Goal: Entertainment & Leisure: Consume media (video, audio)

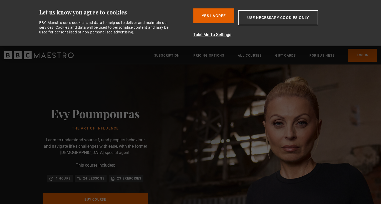
click at [218, 12] on button "Yes I Agree" at bounding box center [213, 15] width 41 height 15
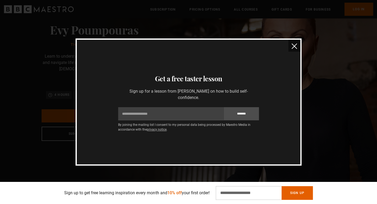
scroll to position [176, 0]
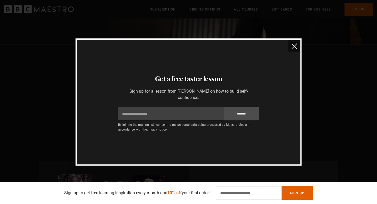
click at [293, 47] on img "close" at bounding box center [295, 46] width 6 height 6
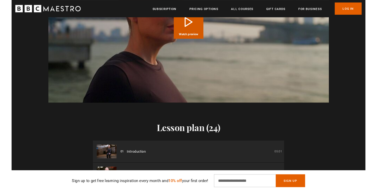
scroll to position [530, 0]
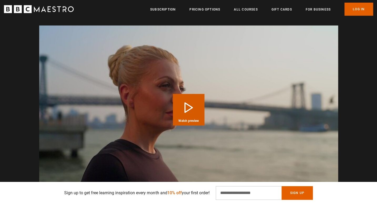
click at [190, 109] on button "Play Course overview for The Art of Influence with [PERSON_NAME] Watch preview" at bounding box center [189, 110] width 32 height 32
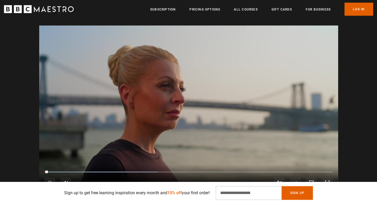
click at [68, 171] on div "10s Skip Back 10 seconds Pause 10s Skip Forward 10 seconds Loaded : 39.37% 0:07…" at bounding box center [188, 178] width 299 height 29
click at [91, 171] on div "10s Skip Back 10 seconds Pause 10s Skip Forward 10 seconds Loaded : 39.37% 0:07…" at bounding box center [188, 178] width 299 height 29
click at [118, 173] on div "10s Skip Back 10 seconds Pause 10s Skip Forward 10 seconds Loaded : 39.37% 0:17…" at bounding box center [188, 178] width 299 height 29
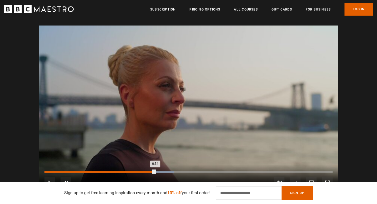
click at [155, 172] on div "Loaded : 44.99% 0:34 0:34" at bounding box center [188, 172] width 288 height 2
click at [183, 171] on div "10s Skip Back 10 seconds Pause 10s Skip Forward 10 seconds Loaded : 100.00% 0:3…" at bounding box center [188, 178] width 299 height 29
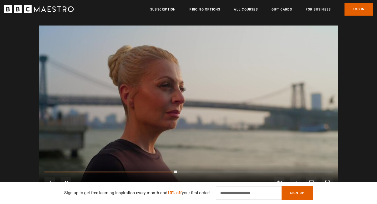
click at [221, 173] on div "10s Skip Back 10 seconds Pause 10s Skip Forward 10 seconds Loaded : 100.00% 0:5…" at bounding box center [188, 178] width 299 height 29
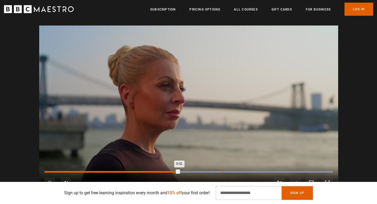
click at [222, 172] on div "Loaded : 100.00% 0:54 0:41" at bounding box center [188, 172] width 288 height 2
click at [111, 172] on div "Loaded : 100.00% 0:20 0:55" at bounding box center [188, 172] width 288 height 2
click at [86, 172] on div "0:20" at bounding box center [77, 172] width 67 height 2
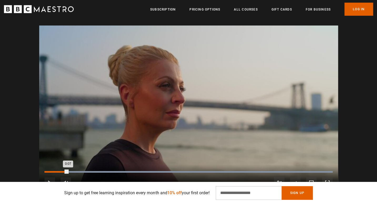
click at [68, 172] on div "0:07" at bounding box center [55, 172] width 23 height 2
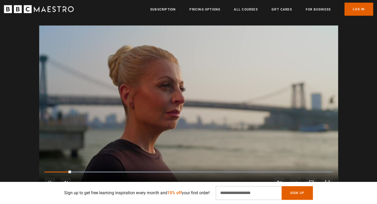
click at [136, 171] on div "10s Skip Back 10 seconds Pause 10s Skip Forward 10 seconds Loaded : 100.00% 0:2…" at bounding box center [188, 178] width 299 height 29
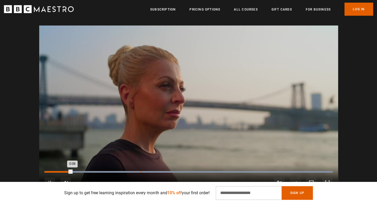
click at [156, 175] on div "Loaded : 100.00% 0:29 0:08" at bounding box center [188, 174] width 288 height 1
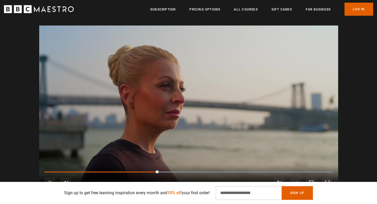
click at [186, 134] on video "Video Player" at bounding box center [188, 110] width 299 height 168
click at [174, 171] on div "10s Skip Back 10 seconds Play 10s Skip Forward 10 seconds Loaded : 100.00% 0:23…" at bounding box center [188, 178] width 299 height 29
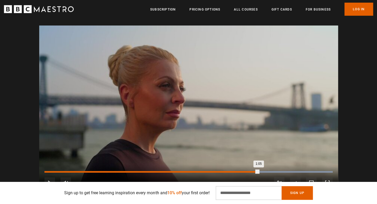
click at [258, 172] on div "Loaded : 100.00% 1:05 1:05" at bounding box center [188, 172] width 288 height 2
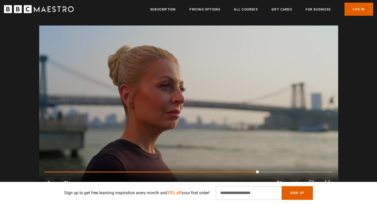
click at [209, 170] on div "10s Skip Back 10 seconds Play 10s Skip Forward 10 seconds Loaded : 100.00% 0:54…" at bounding box center [188, 178] width 299 height 29
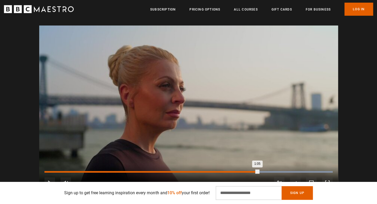
click at [199, 172] on div "1:05" at bounding box center [151, 172] width 214 height 2
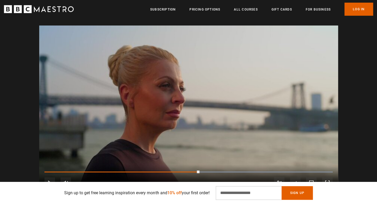
click at [264, 172] on div "10s Skip Back 10 seconds Play 10s Skip Forward 10 seconds Loaded : 100.00% 0:40…" at bounding box center [188, 178] width 299 height 29
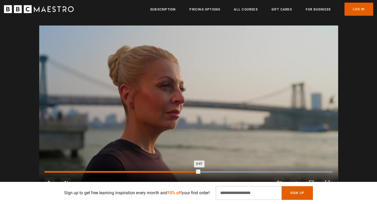
click at [277, 172] on div "Loaded : 100.00% 1:10 0:47" at bounding box center [188, 172] width 288 height 2
click at [308, 172] on div "Loaded : 100.00% 1:11 1:11" at bounding box center [188, 172] width 288 height 2
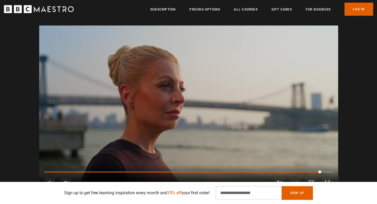
click at [360, 145] on div "Video Player is loading. Play Course overview for The Art of Influence with [PE…" at bounding box center [188, 110] width 377 height 168
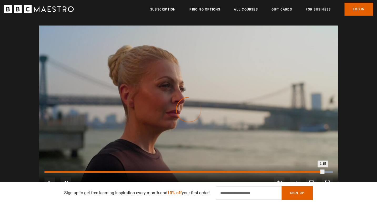
click at [290, 174] on div "Loaded : 100.00% 1:15 1:15" at bounding box center [188, 174] width 288 height 1
click at [289, 171] on div "1:15" at bounding box center [166, 172] width 245 height 2
click at [272, 173] on div "1:09" at bounding box center [158, 172] width 228 height 2
click at [243, 172] on div "1:10" at bounding box center [158, 172] width 229 height 2
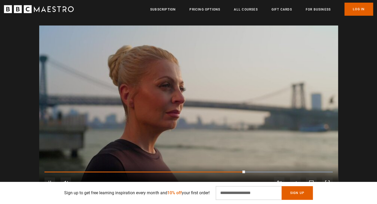
click at [235, 171] on div "10s Skip Back 10 seconds Pause 10s Skip Forward 10 seconds Loaded : 100.00% 0:5…" at bounding box center [188, 178] width 299 height 29
click at [256, 174] on div "10s Skip Back 10 seconds Pause 10s Skip Forward 10 seconds Loaded : 100.00% 1:0…" at bounding box center [188, 178] width 299 height 29
click at [269, 171] on div "10s Skip Back 10 seconds Pause 10s Skip Forward 10 seconds Loaded : 100.00% 1:0…" at bounding box center [188, 178] width 299 height 29
click at [274, 170] on div "10s Skip Back 10 seconds Pause 10s Skip Forward 10 seconds Loaded : 100.00% 1:0…" at bounding box center [188, 178] width 299 height 29
click at [284, 171] on div "10s Skip Back 10 seconds Pause 10s Skip Forward 10 seconds Loaded : 100.00% 1:0…" at bounding box center [188, 178] width 299 height 29
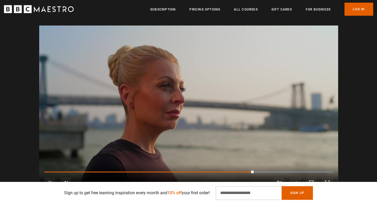
click at [119, 90] on video "Video Player" at bounding box center [188, 110] width 299 height 168
